Goal: Task Accomplishment & Management: Complete application form

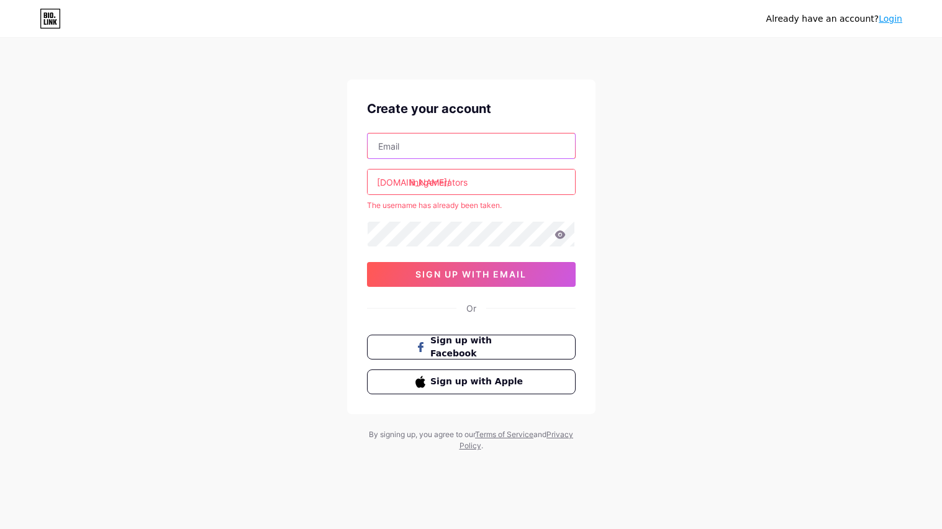
click at [522, 139] on input "text" at bounding box center [471, 146] width 207 height 25
click at [529, 180] on input "linkgenerators" at bounding box center [471, 182] width 207 height 25
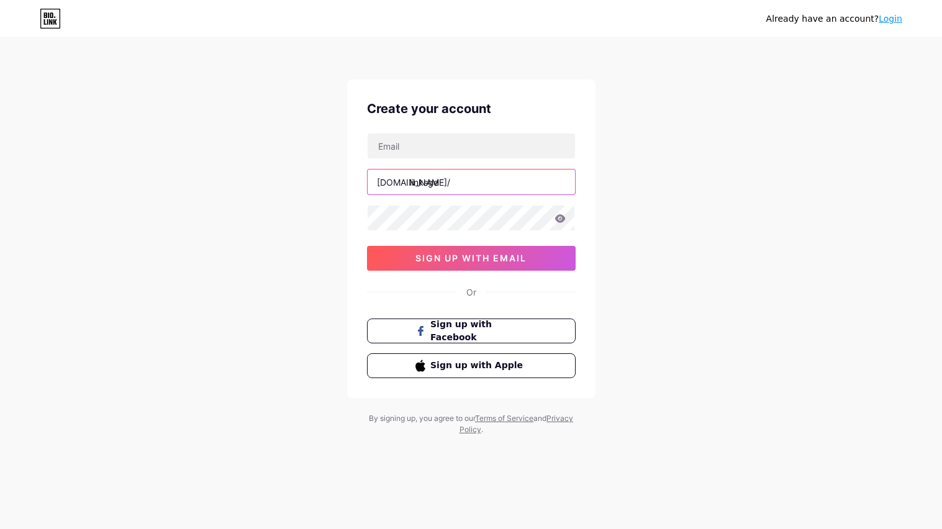
paste input "n"
type input "linksgenerators"
click at [464, 150] on input "text" at bounding box center [471, 146] width 207 height 25
type input "[EMAIL_ADDRESS][DOMAIN_NAME]"
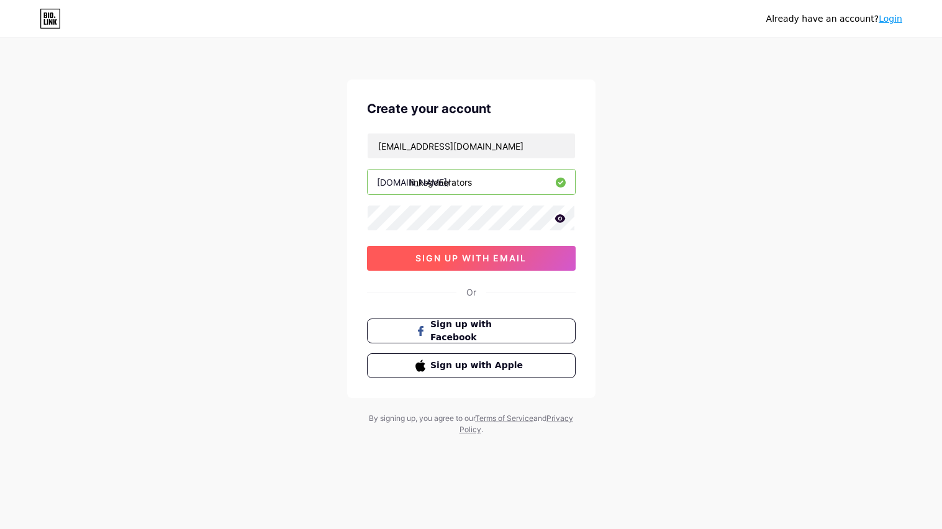
click at [526, 258] on span "sign up with email" at bounding box center [471, 258] width 111 height 11
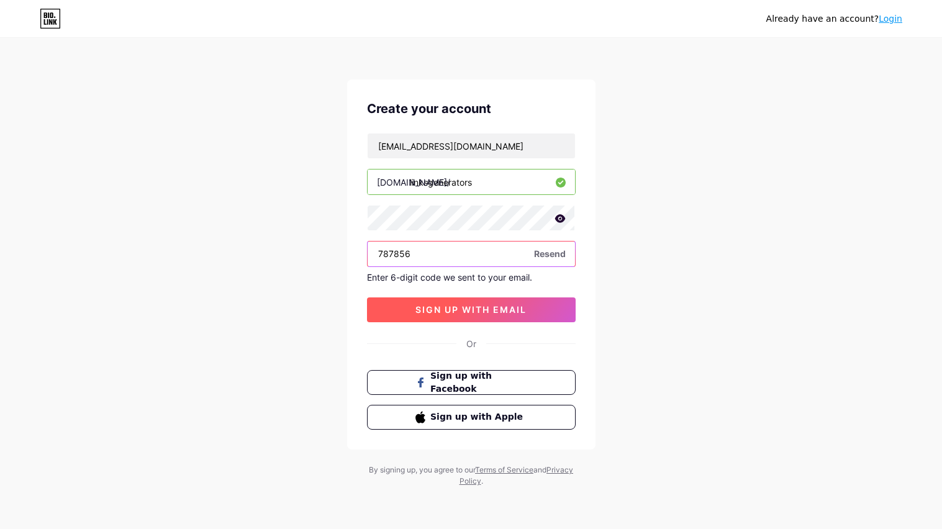
type input "787856"
click at [470, 312] on span "sign up with email" at bounding box center [471, 309] width 111 height 11
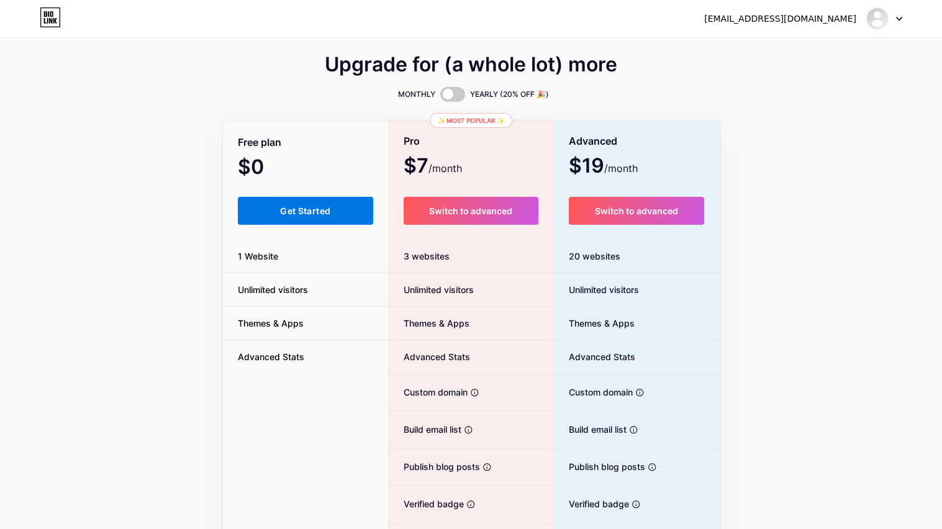
click at [269, 209] on button "Get Started" at bounding box center [306, 211] width 136 height 28
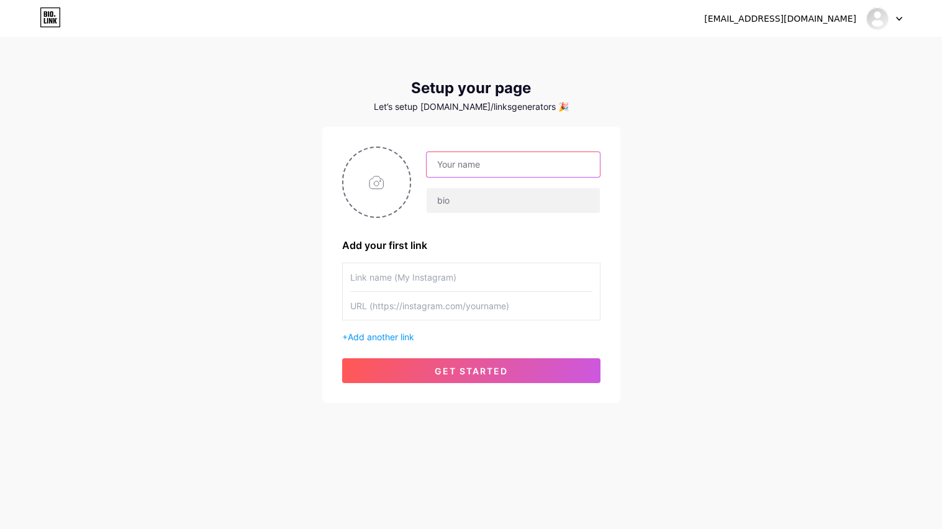
click at [465, 171] on input "text" at bounding box center [513, 164] width 173 height 25
paste input "n"
type input "[PERSON_NAME]"
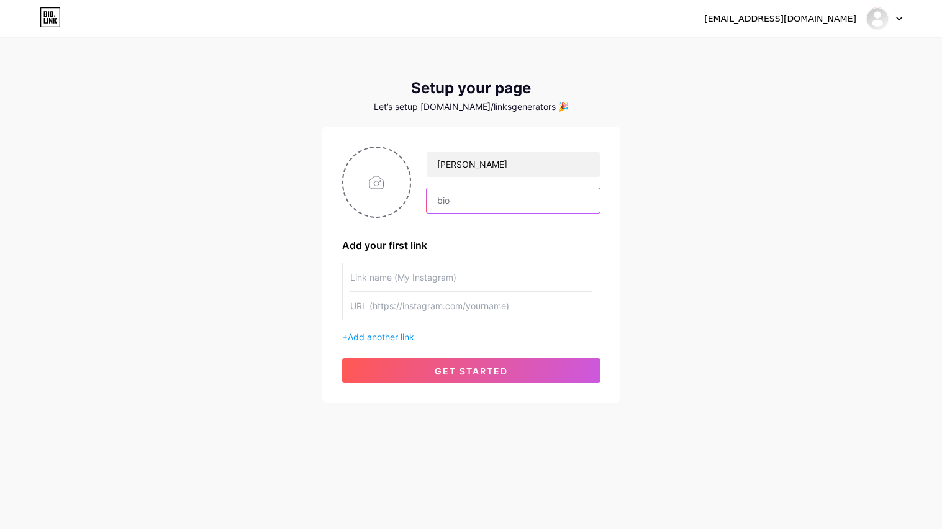
click at [446, 196] on input "text" at bounding box center [513, 200] width 173 height 25
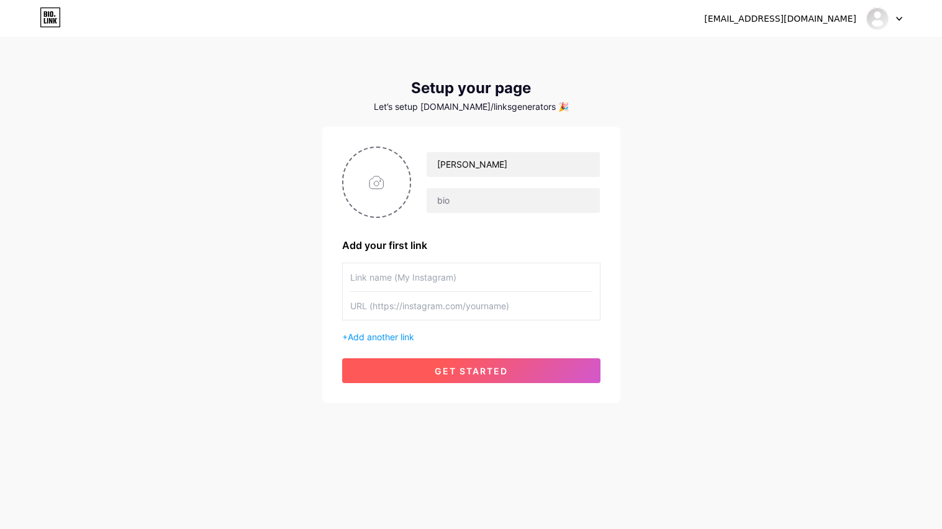
click at [428, 365] on button "get started" at bounding box center [471, 370] width 258 height 25
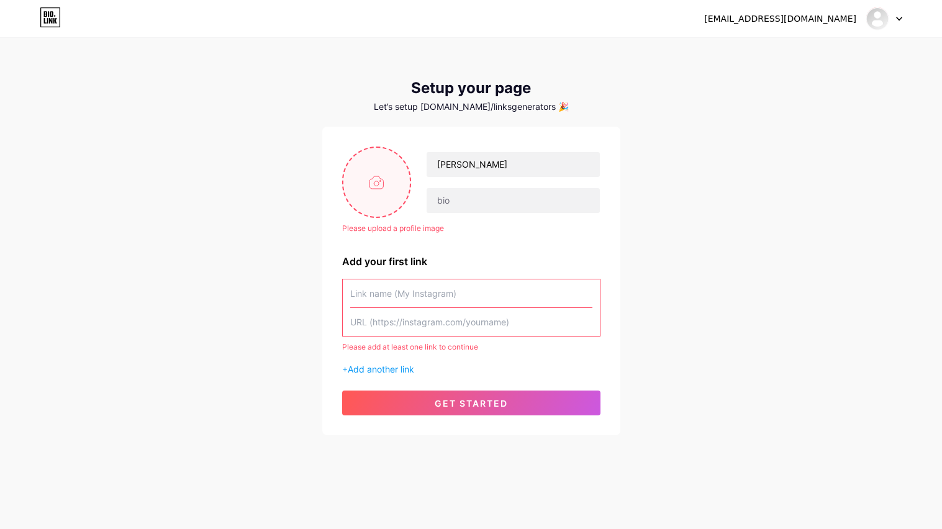
click at [378, 186] on input "file" at bounding box center [377, 182] width 67 height 69
type input "C:\fakepath\f8156f36da851d84b55fb7d0d2be3156.jpg"
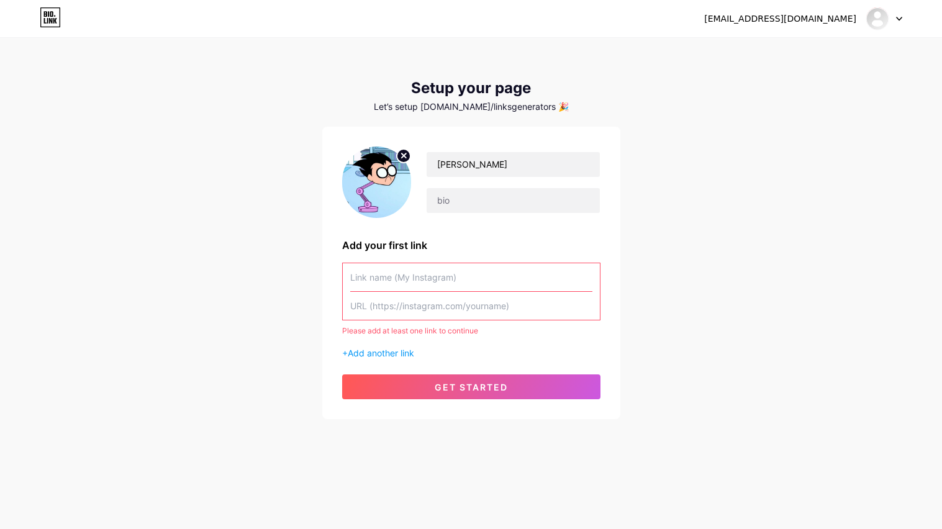
click at [431, 268] on input "text" at bounding box center [471, 277] width 242 height 28
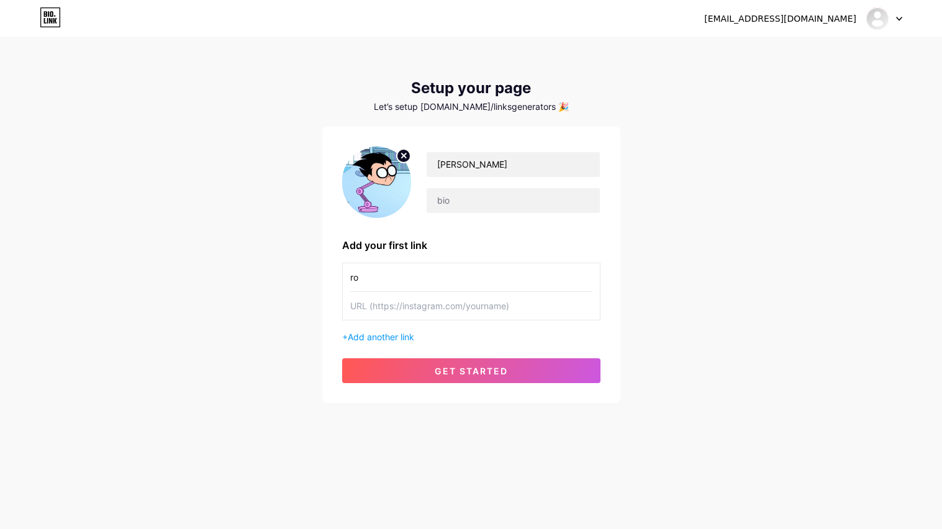
click at [479, 280] on input "ro" at bounding box center [471, 277] width 242 height 28
type input "[DOMAIN_NAME]"
click at [470, 303] on input "text" at bounding box center [471, 306] width 242 height 28
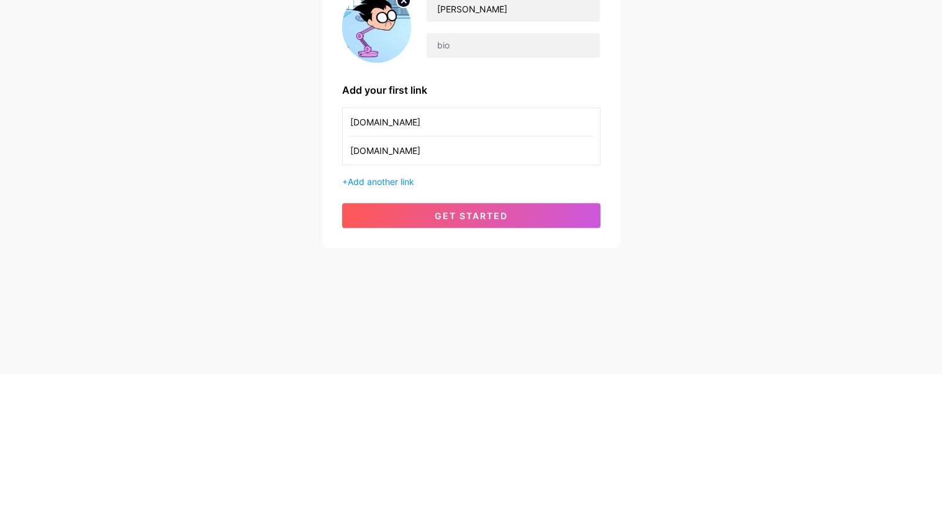
type input "[DOMAIN_NAME]"
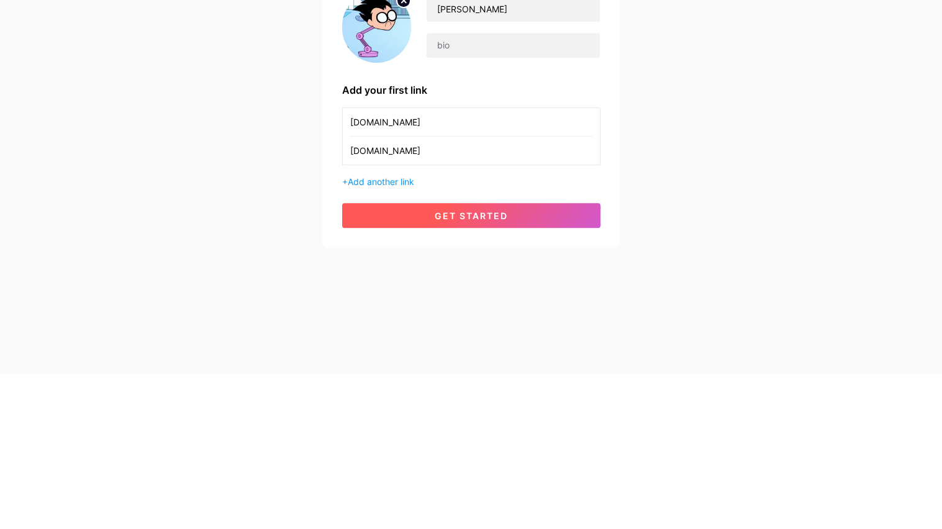
click at [554, 382] on button "get started" at bounding box center [471, 370] width 258 height 25
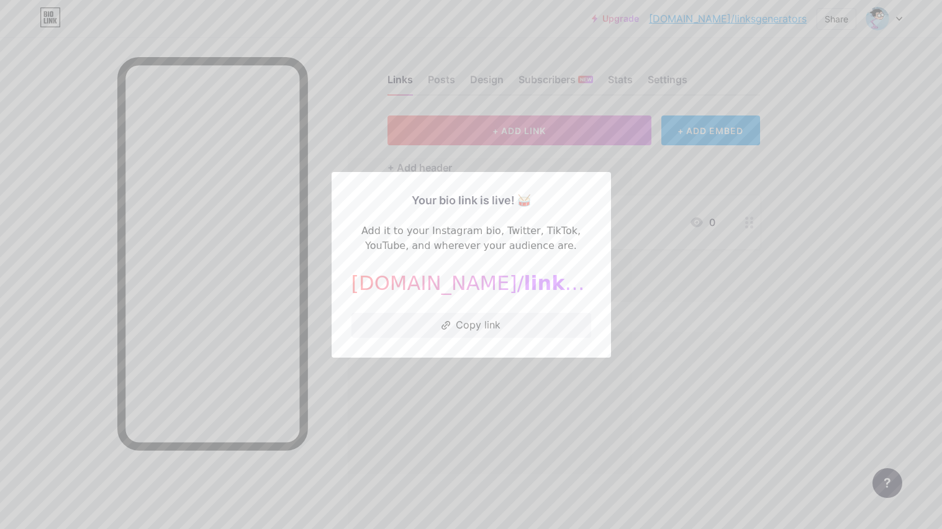
click at [647, 325] on div at bounding box center [471, 264] width 942 height 529
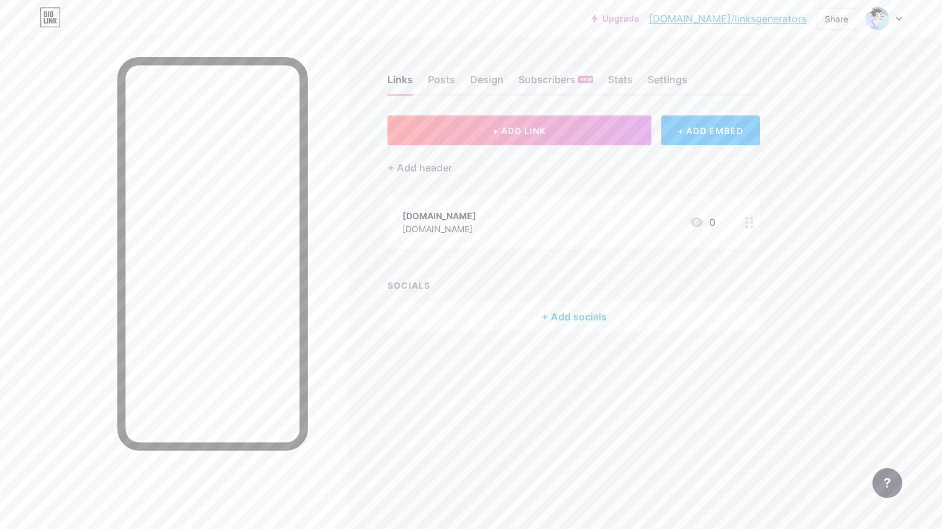
click at [759, 13] on link "[DOMAIN_NAME]/linksgenerators" at bounding box center [728, 18] width 158 height 15
click at [595, 122] on button "+ ADD LINK" at bounding box center [520, 131] width 264 height 30
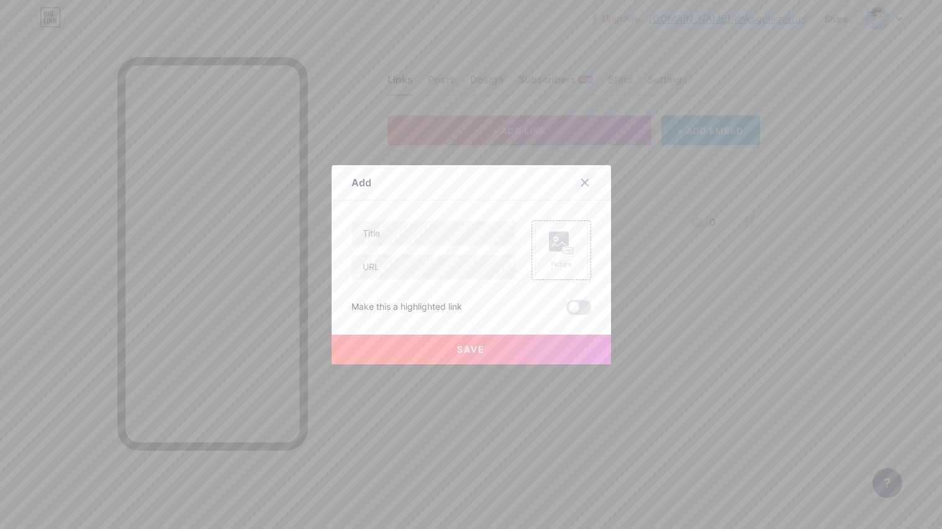
click at [591, 185] on div at bounding box center [585, 182] width 22 height 22
